Goal: Transaction & Acquisition: Obtain resource

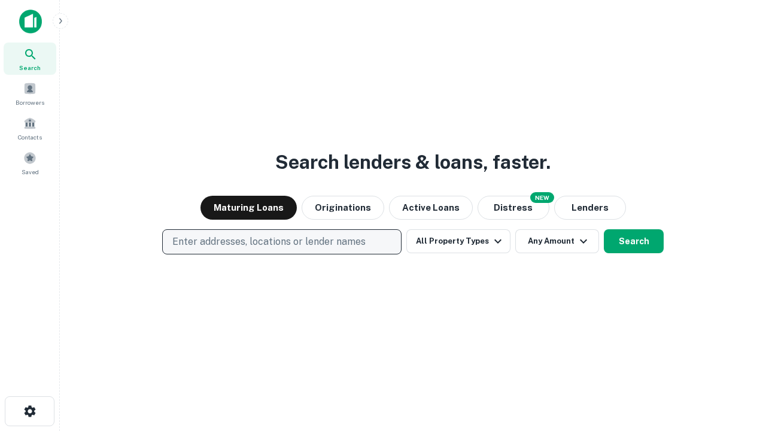
click at [281, 242] on p "Enter addresses, locations or lender names" at bounding box center [268, 242] width 193 height 14
type input "**********"
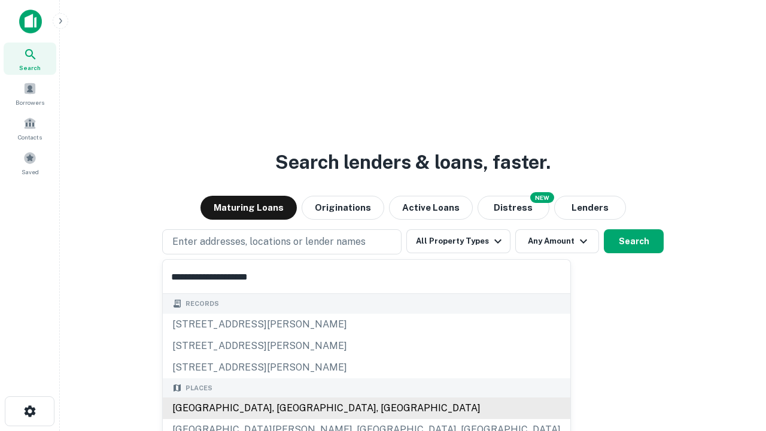
click at [286, 408] on div "[GEOGRAPHIC_DATA], [GEOGRAPHIC_DATA], [GEOGRAPHIC_DATA]" at bounding box center [367, 409] width 408 height 22
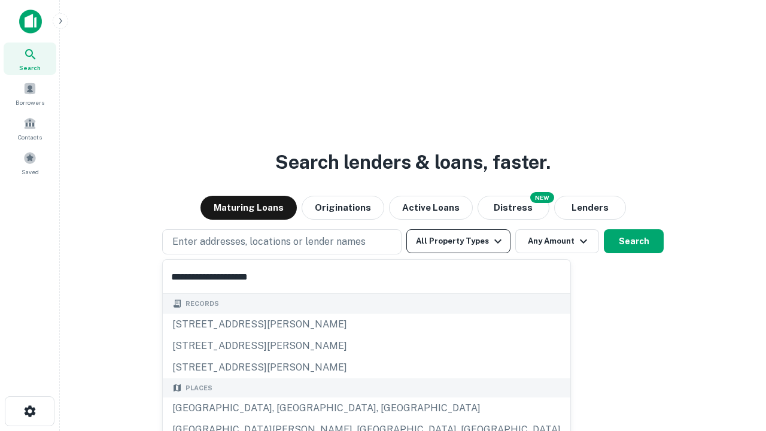
click at [459, 241] on button "All Property Types" at bounding box center [459, 241] width 104 height 24
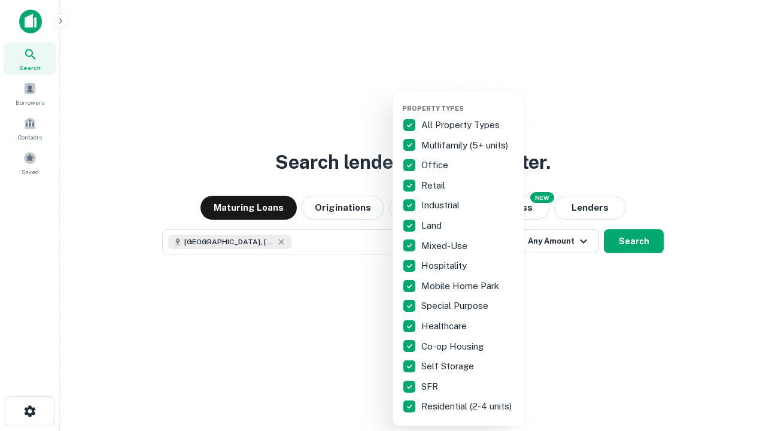
click at [468, 101] on button "button" at bounding box center [468, 101] width 132 height 1
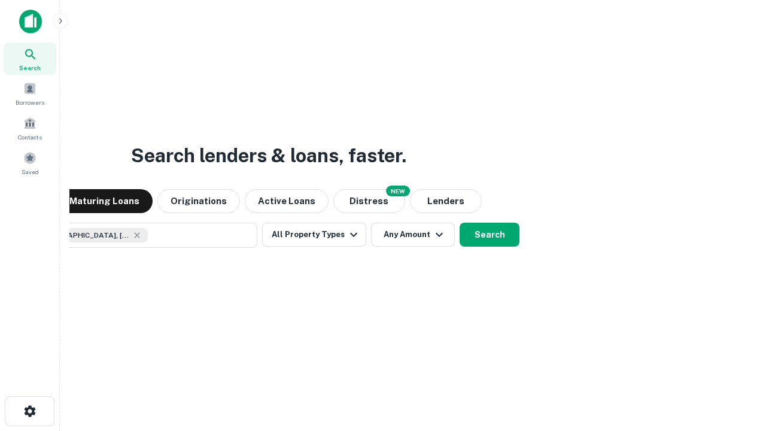
scroll to position [19, 0]
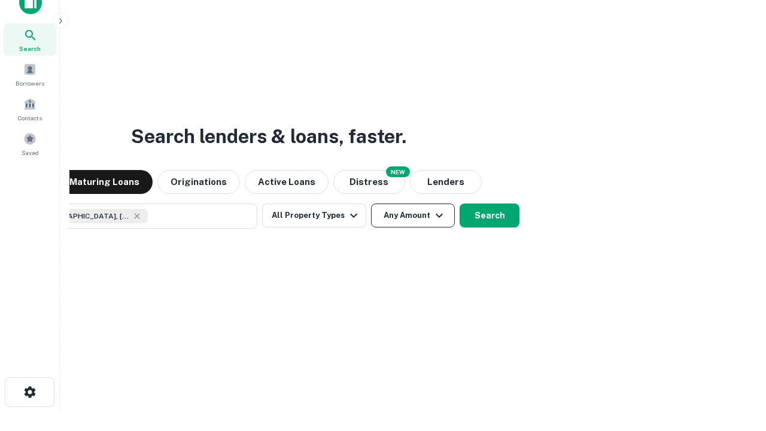
click at [371, 204] on button "Any Amount" at bounding box center [413, 216] width 84 height 24
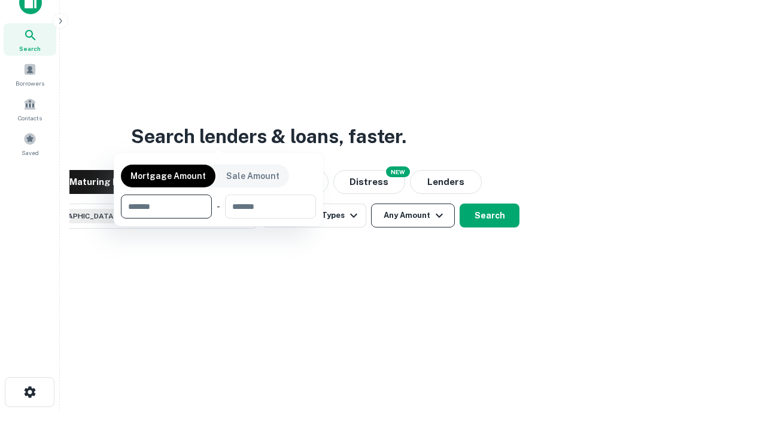
scroll to position [86, 339]
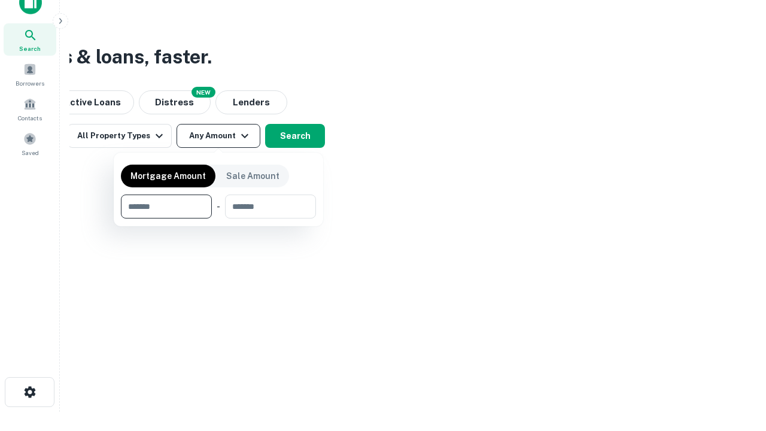
type input "*******"
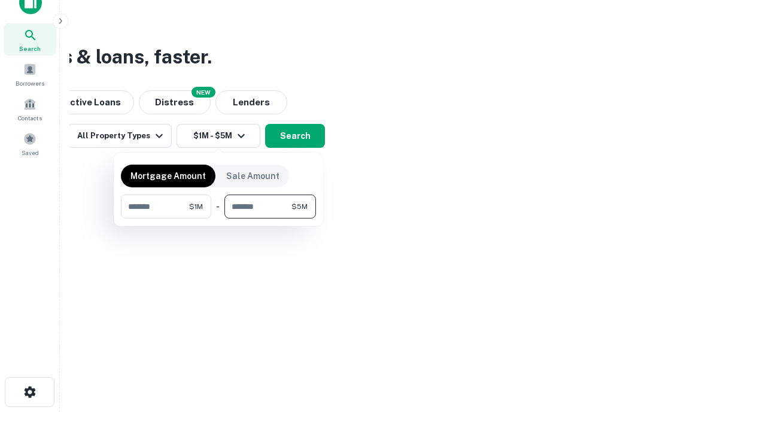
type input "*******"
click at [219, 219] on button "button" at bounding box center [218, 219] width 195 height 1
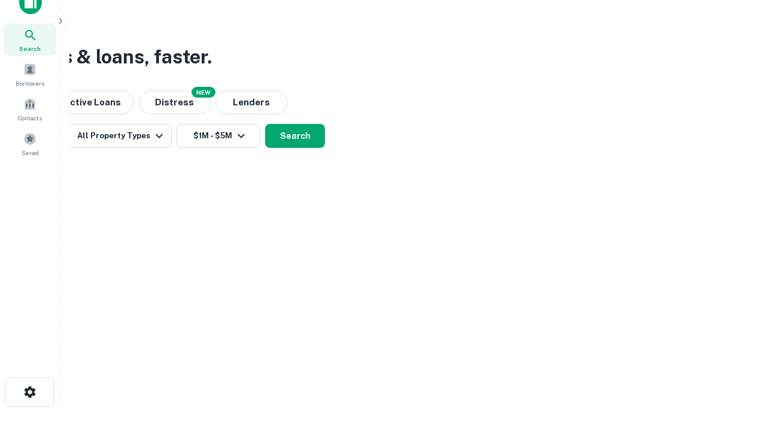
scroll to position [19, 0]
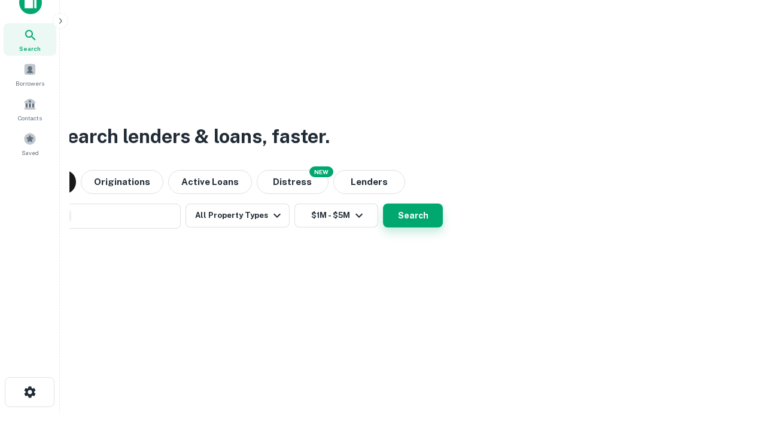
click at [383, 204] on button "Search" at bounding box center [413, 216] width 60 height 24
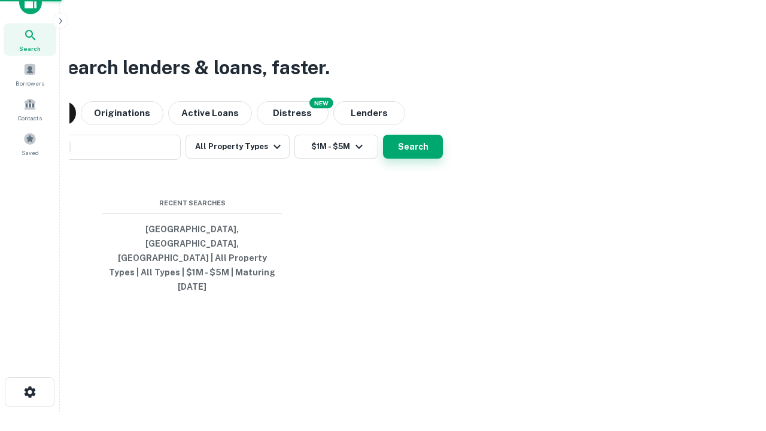
scroll to position [32, 339]
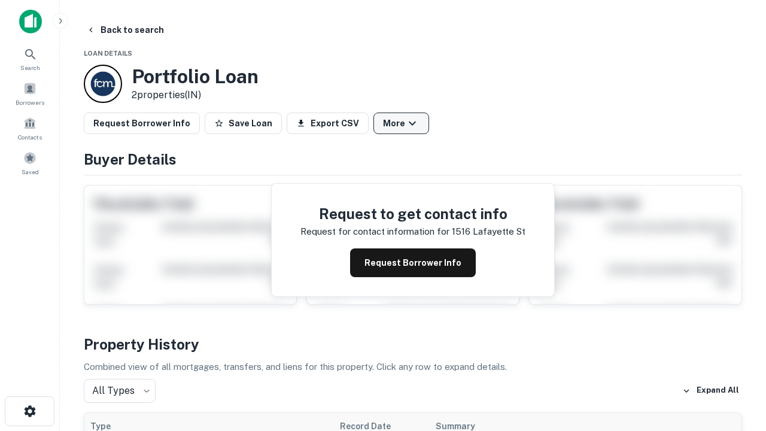
click at [401, 123] on button "More" at bounding box center [402, 124] width 56 height 22
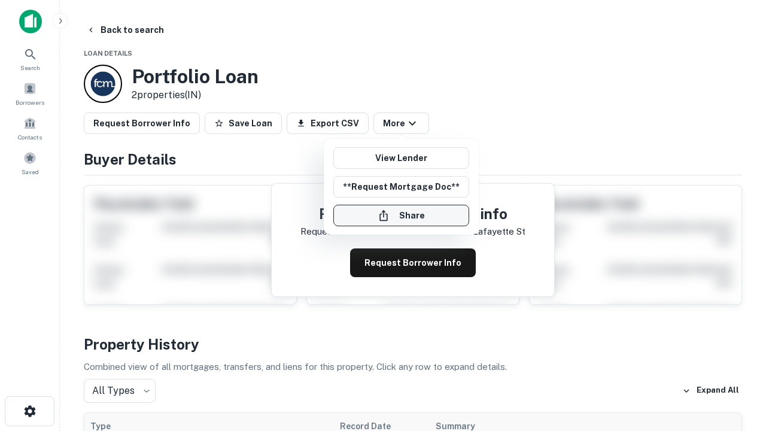
click at [401, 216] on button "Share" at bounding box center [401, 216] width 136 height 22
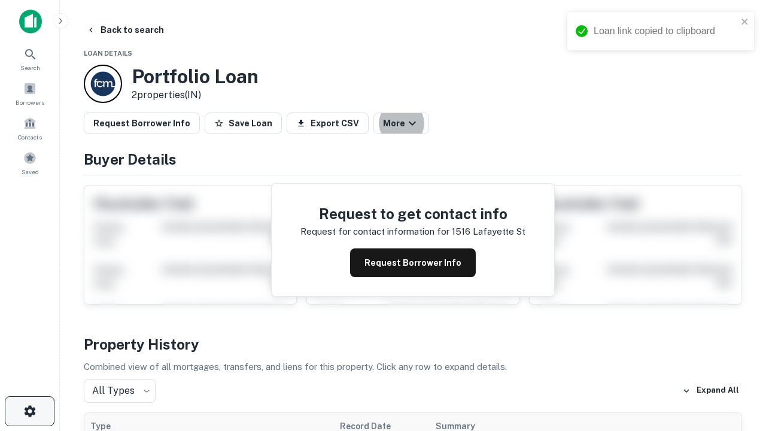
click at [29, 411] on icon "button" at bounding box center [30, 411] width 14 height 14
